Goal: Task Accomplishment & Management: Manage account settings

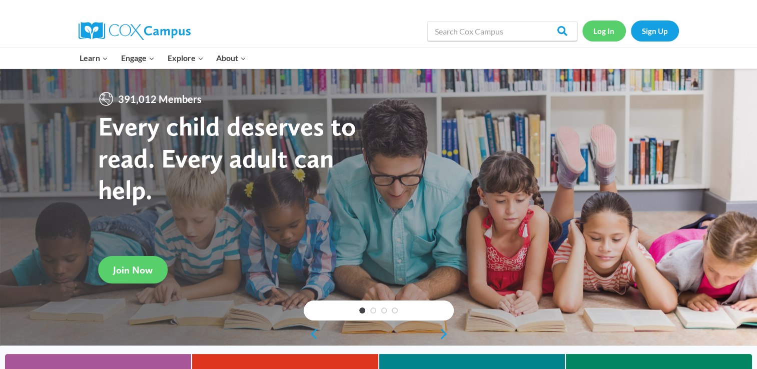
click at [589, 35] on link "Log In" at bounding box center [604, 31] width 44 height 21
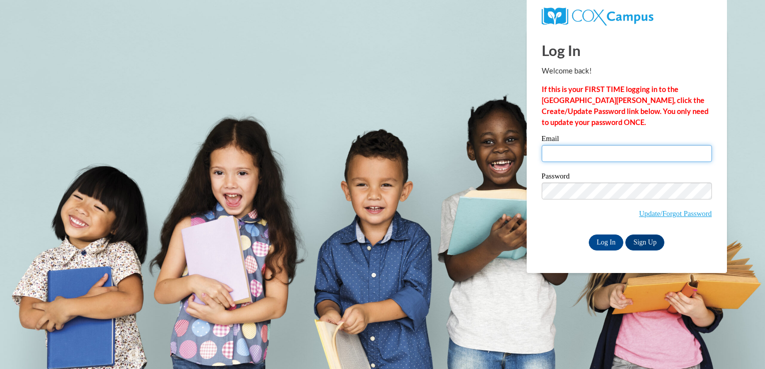
click at [610, 156] on input "Email" at bounding box center [626, 153] width 170 height 17
type input "christine.ryan@thecentersohio.org"
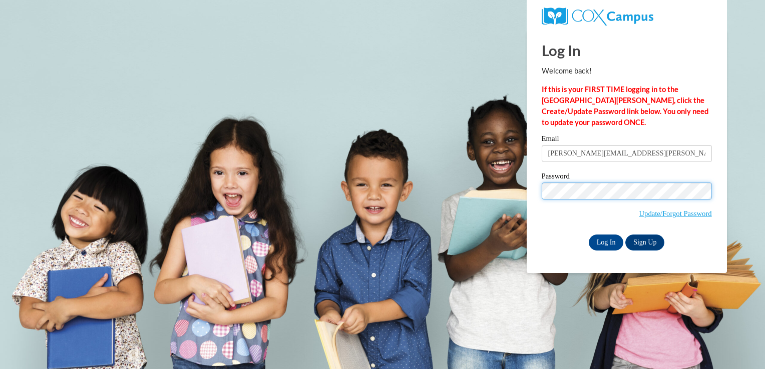
click at [588, 235] on input "Log In" at bounding box center [605, 243] width 35 height 16
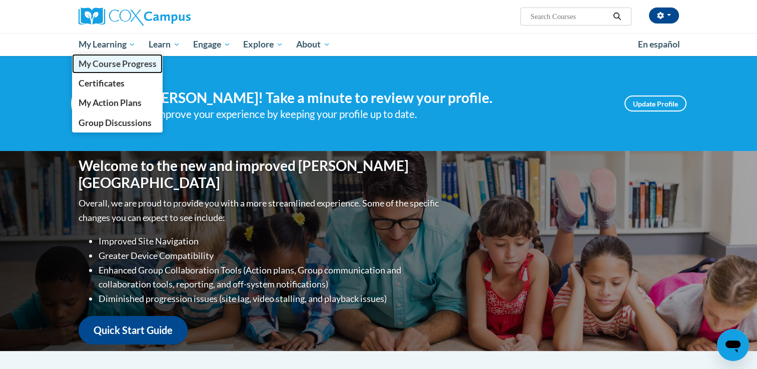
click at [112, 59] on span "My Course Progress" at bounding box center [117, 64] width 78 height 11
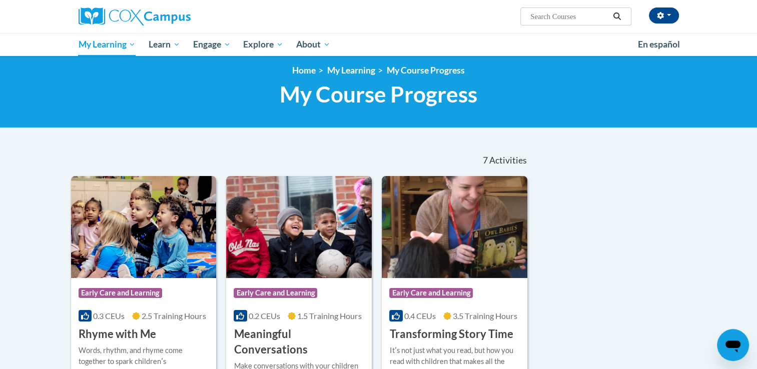
scroll to position [8, 0]
